Goal: Task Accomplishment & Management: Use online tool/utility

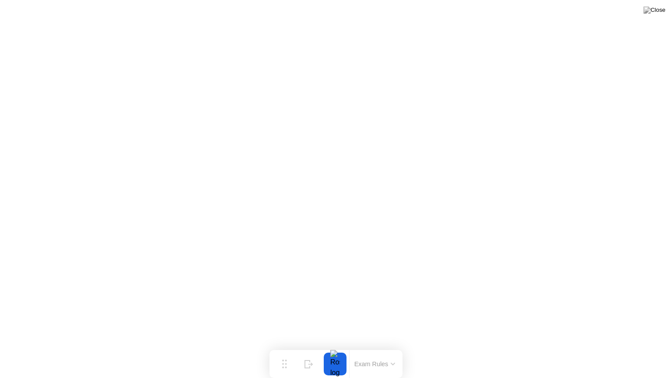
click at [653, 16] on button at bounding box center [654, 9] width 26 height 11
click at [657, 14] on img at bounding box center [654, 10] width 22 height 7
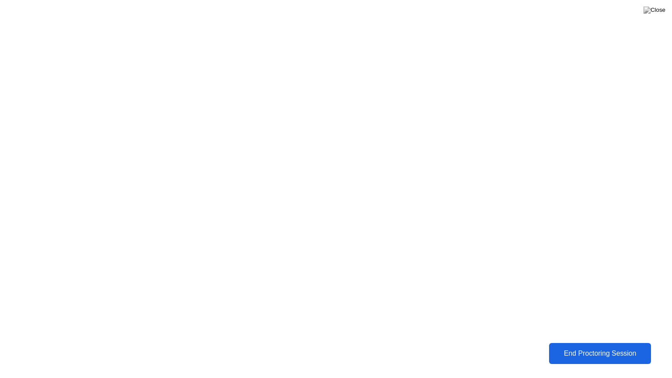
click at [598, 359] on button "End Proctoring Session" at bounding box center [600, 353] width 112 height 23
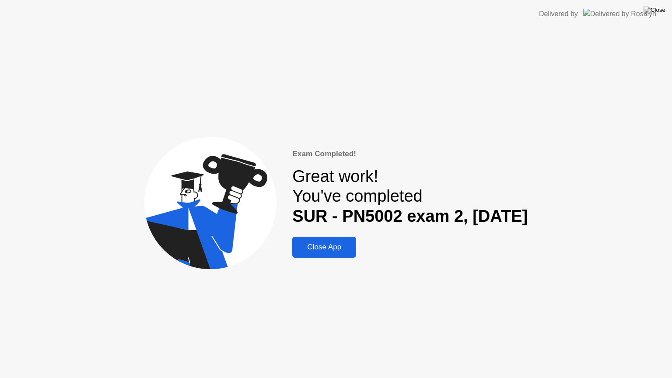
click at [333, 244] on div "Close App" at bounding box center [324, 247] width 59 height 9
